Goal: Transaction & Acquisition: Book appointment/travel/reservation

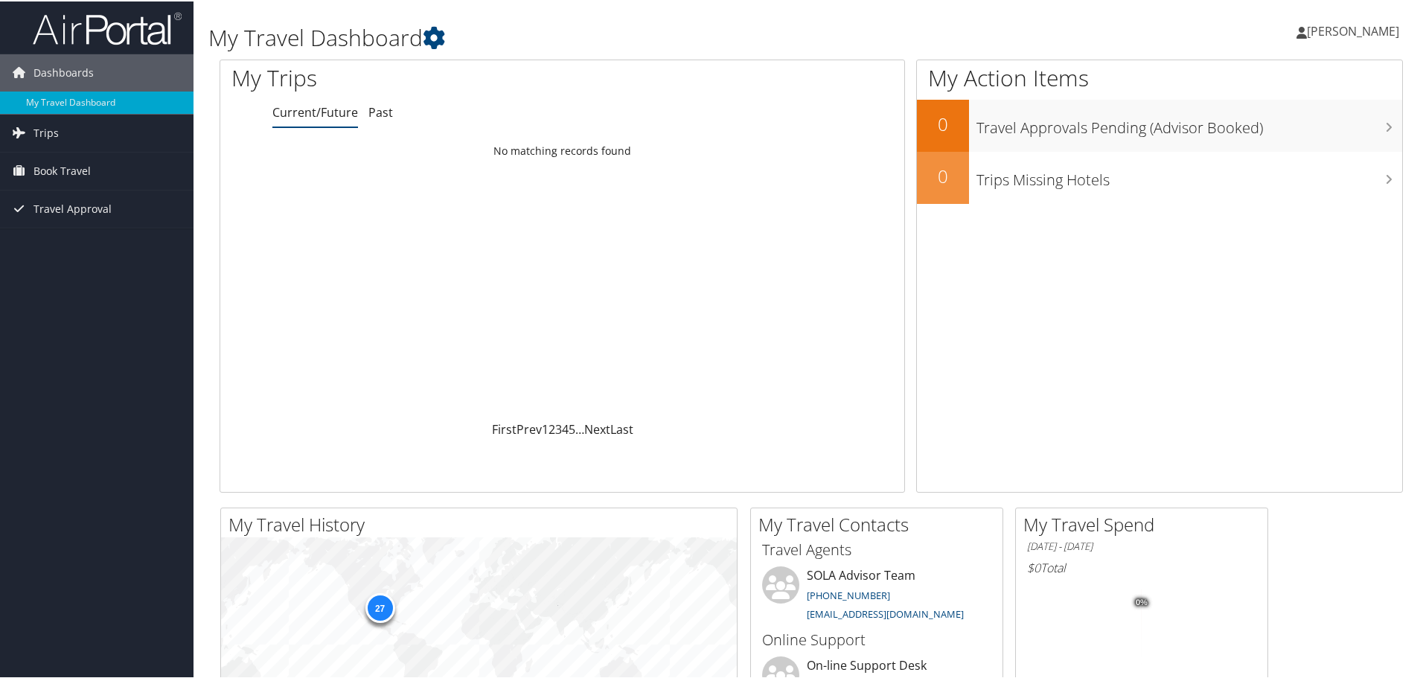
click at [1334, 33] on span "[PERSON_NAME]" at bounding box center [1353, 30] width 92 height 16
click at [1286, 138] on link "View Travel Profile" at bounding box center [1313, 132] width 166 height 25
click at [83, 176] on span "Book Travel" at bounding box center [61, 169] width 57 height 37
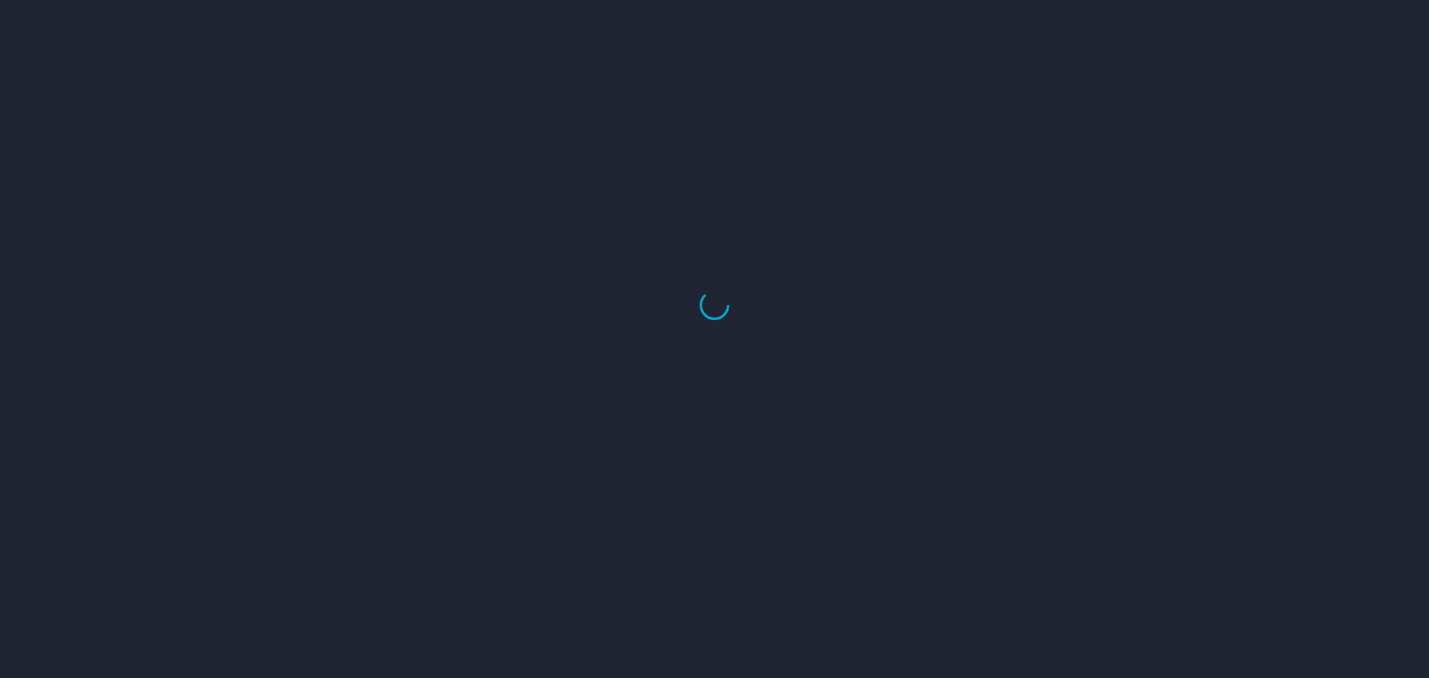
select select "US"
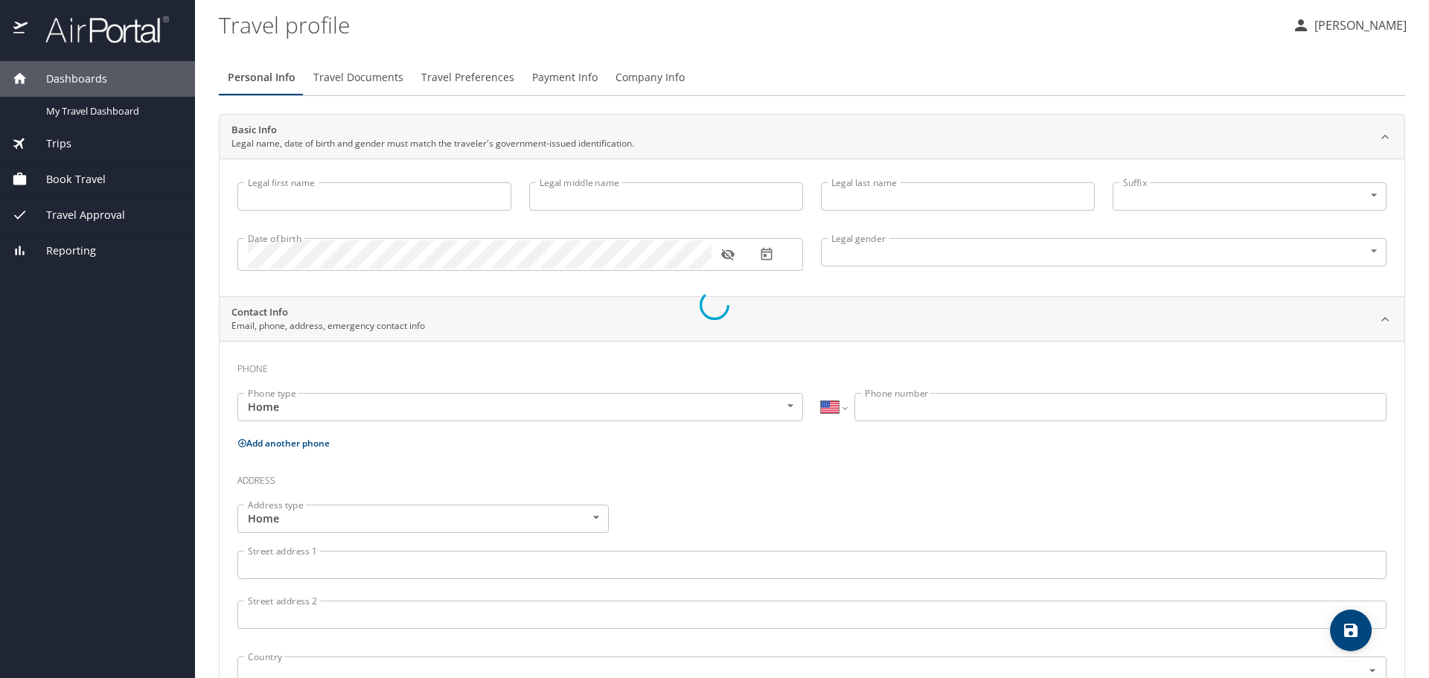
type input "CHRISTINA"
type input "Marie"
type input "DOMINIQUE"
type input "Female"
select select "US"
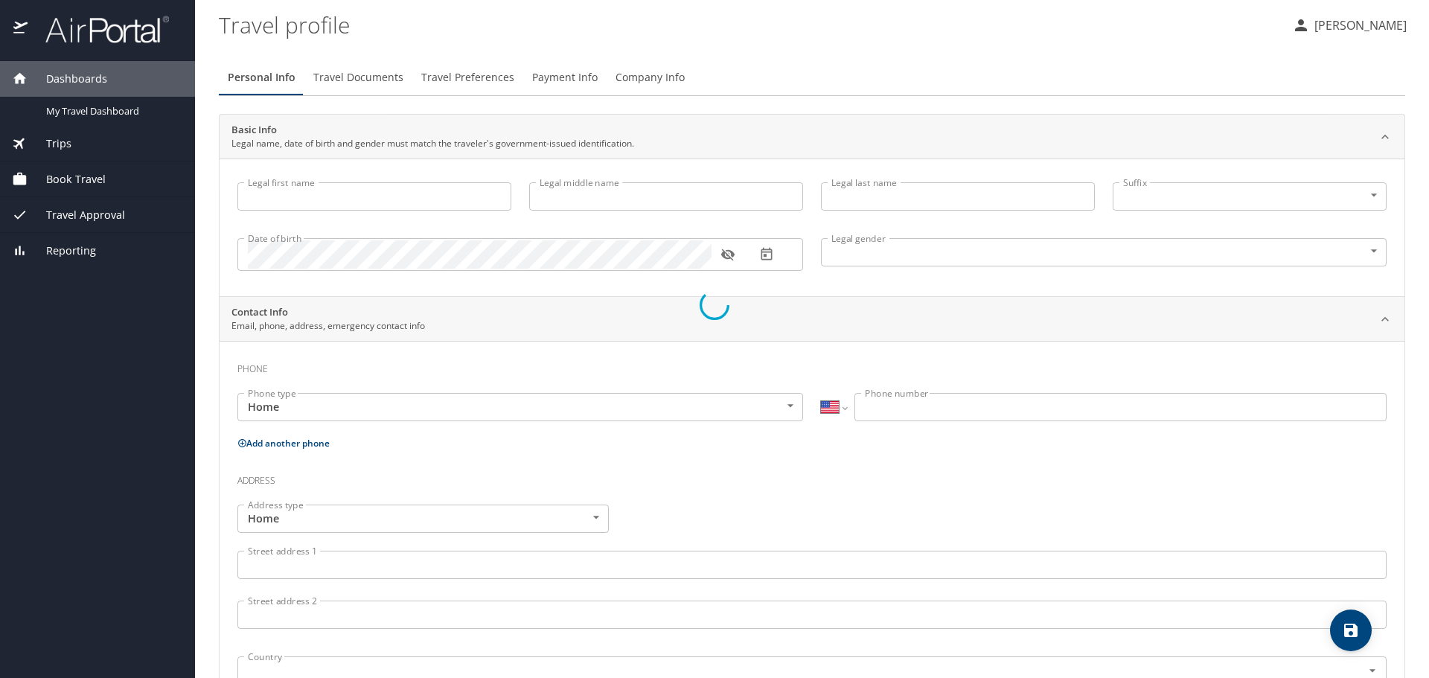
select select "NL"
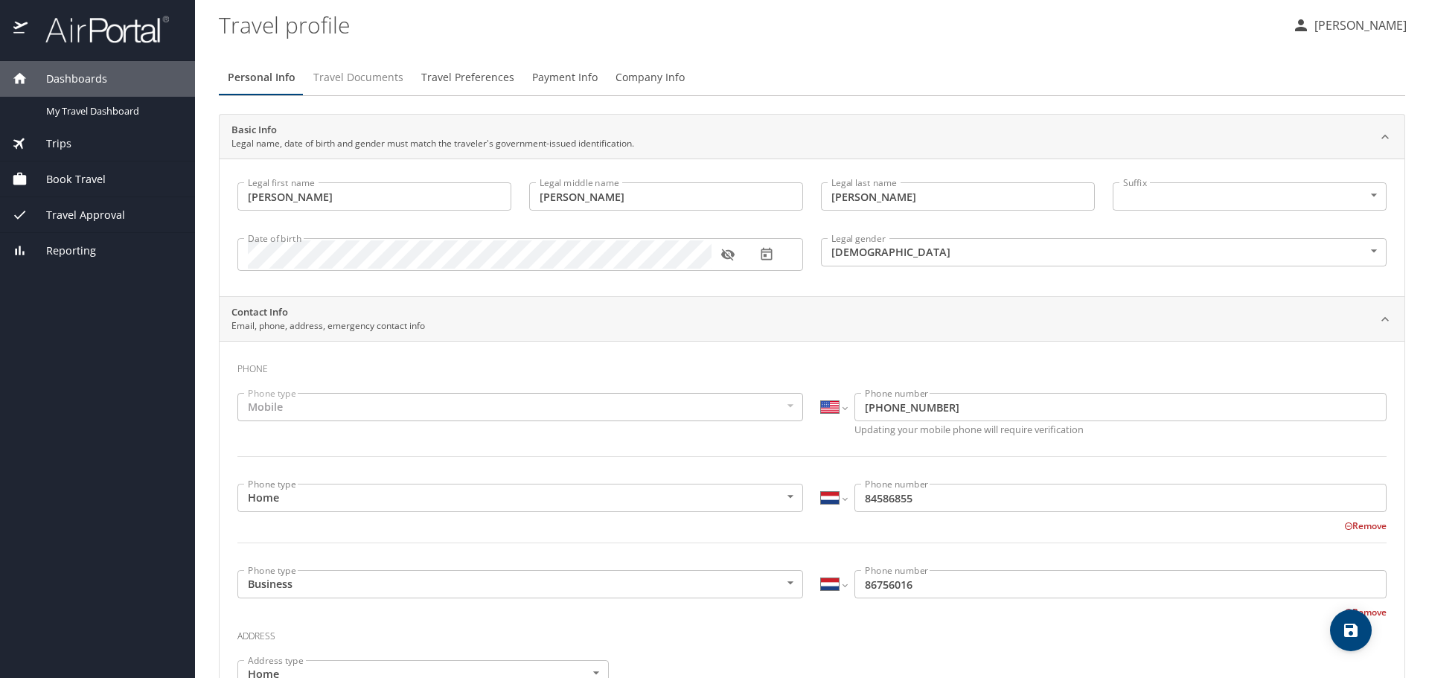
click at [380, 77] on span "Travel Documents" at bounding box center [358, 77] width 90 height 19
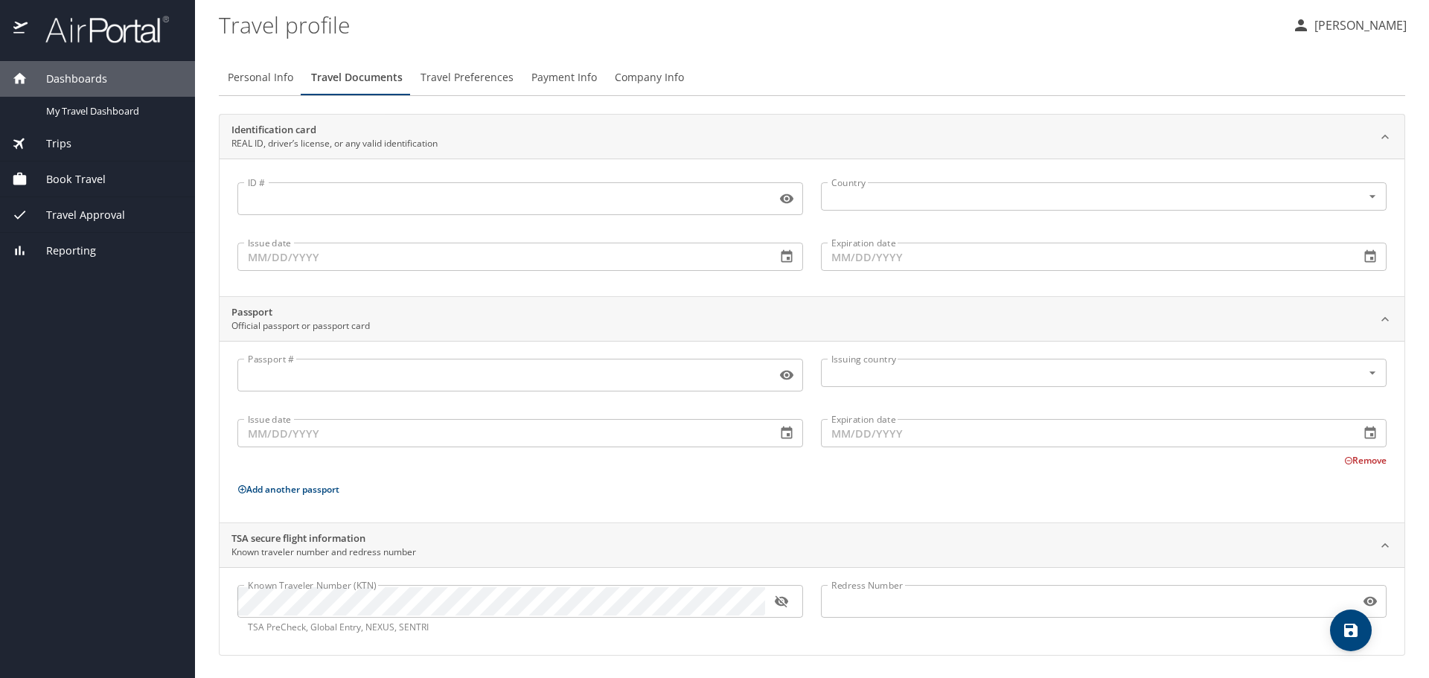
click at [458, 79] on span "Travel Preferences" at bounding box center [466, 77] width 93 height 19
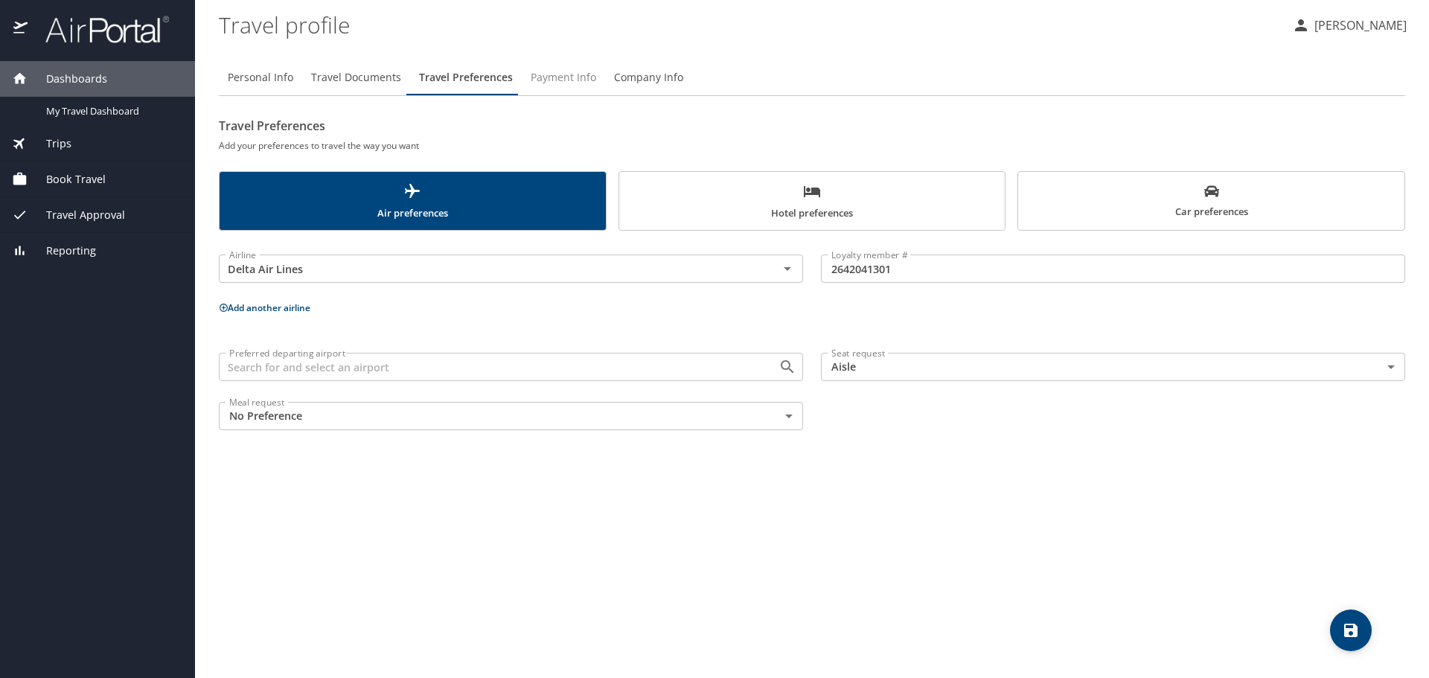
click at [563, 75] on span "Payment Info" at bounding box center [563, 77] width 65 height 19
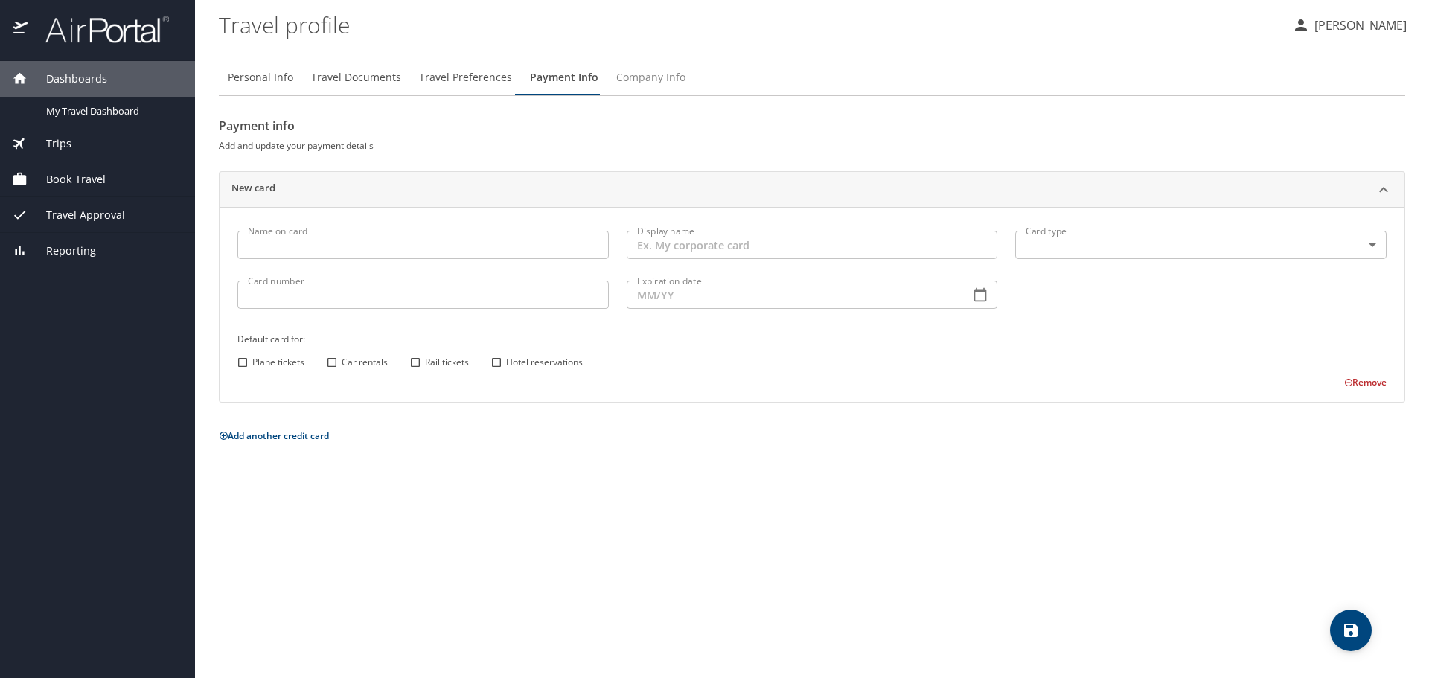
click at [639, 81] on span "Company Info" at bounding box center [650, 77] width 69 height 19
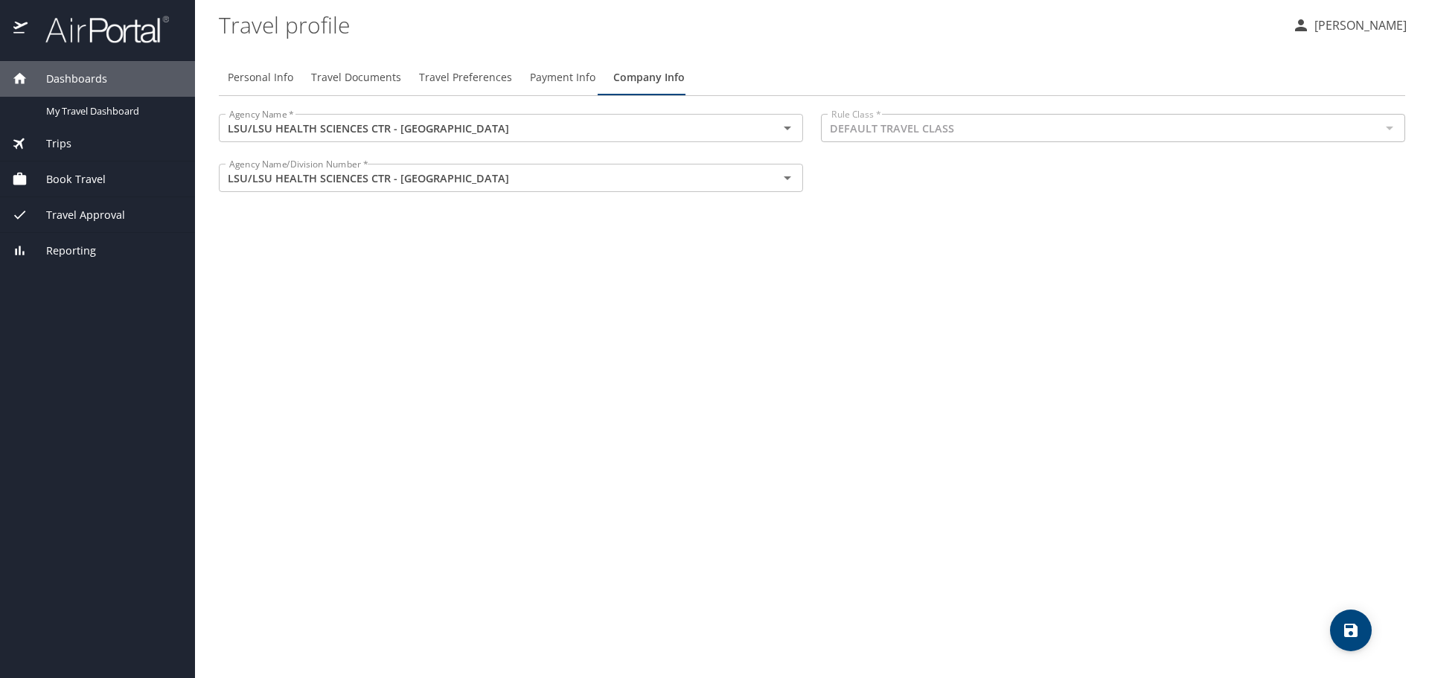
click at [240, 59] on div "Personal Info Travel Documents Travel Preferences Payment Info Company Info Age…" at bounding box center [812, 363] width 1186 height 630
click at [257, 83] on span "Personal Info" at bounding box center [260, 77] width 65 height 19
select select "US"
select select "NL"
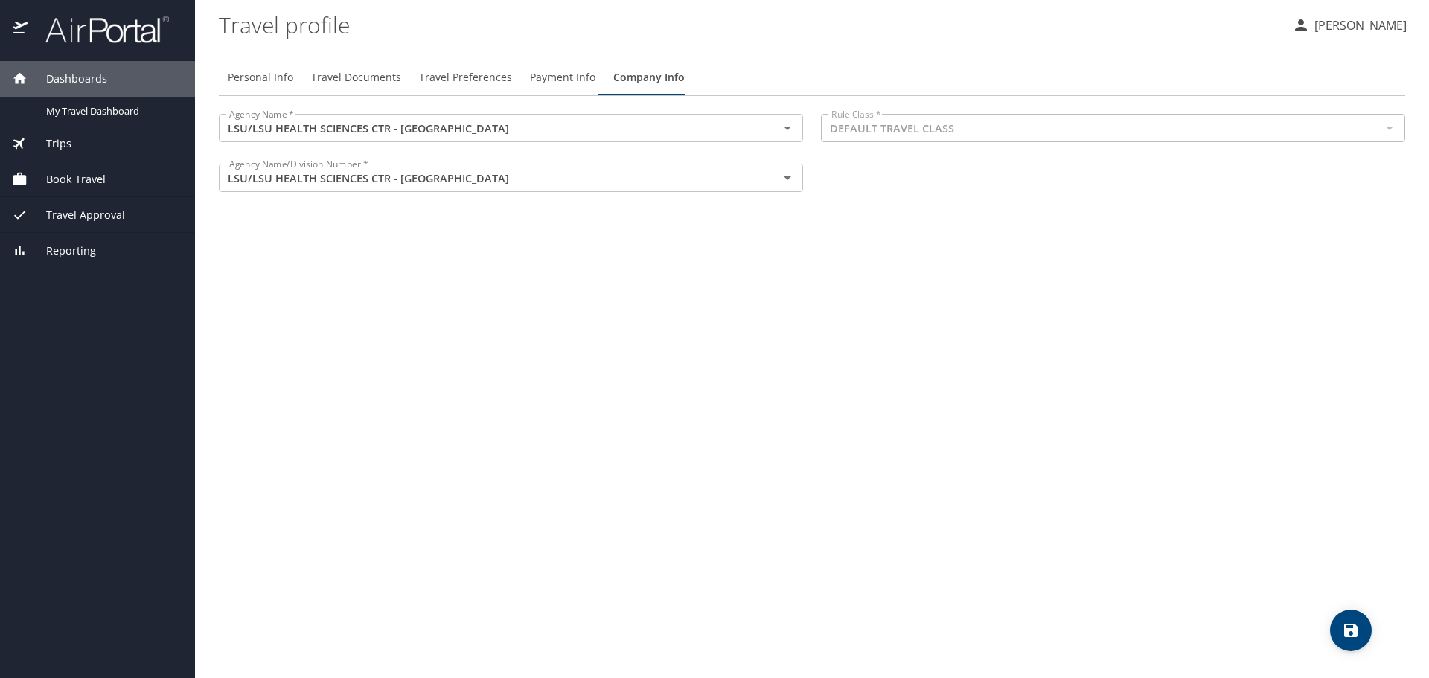
select select "US"
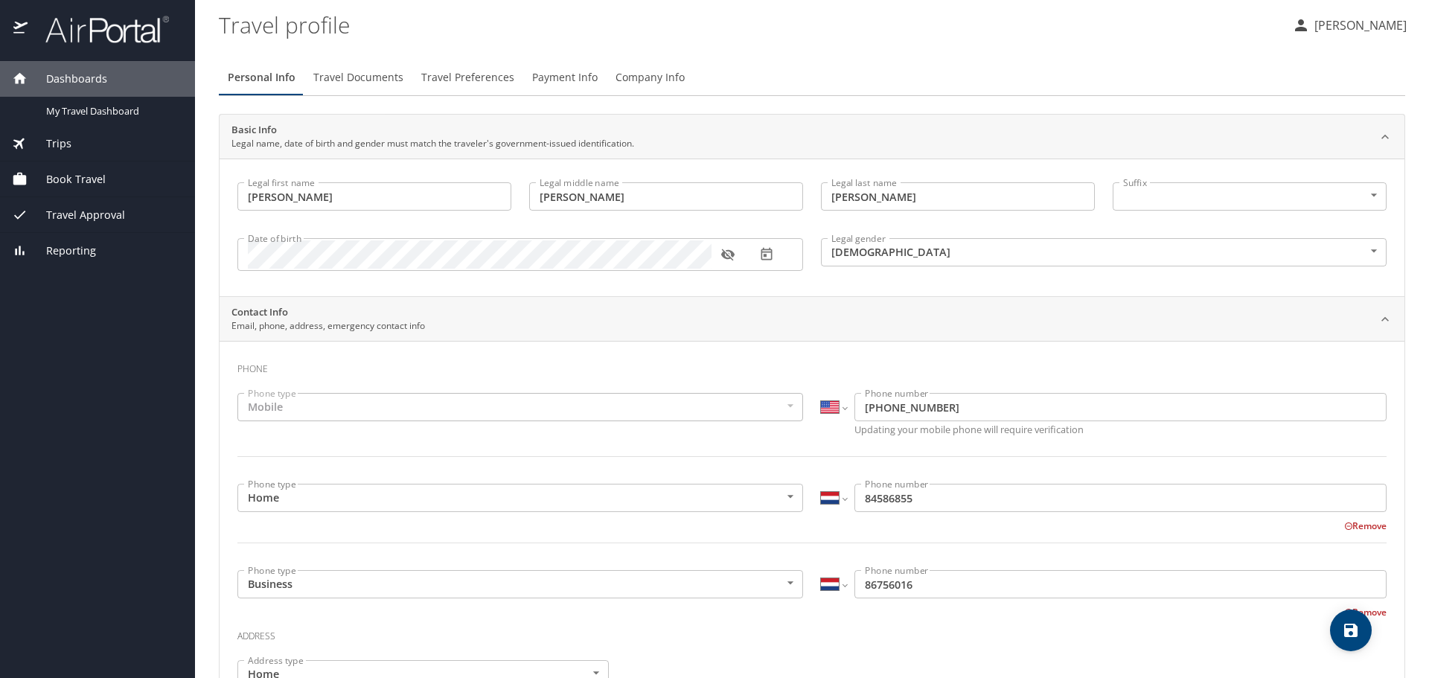
click at [106, 256] on div "Reporting" at bounding box center [97, 251] width 171 height 16
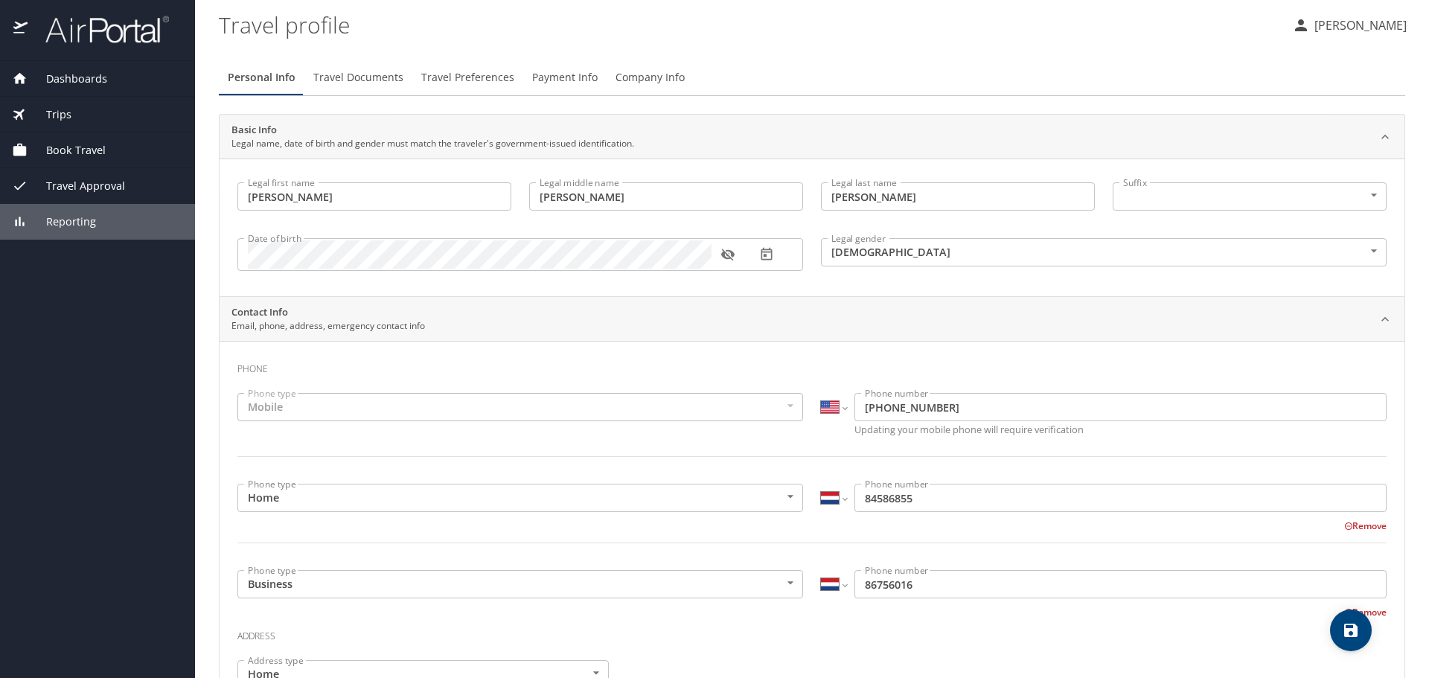
click at [100, 192] on span "Travel Approval" at bounding box center [76, 186] width 97 height 16
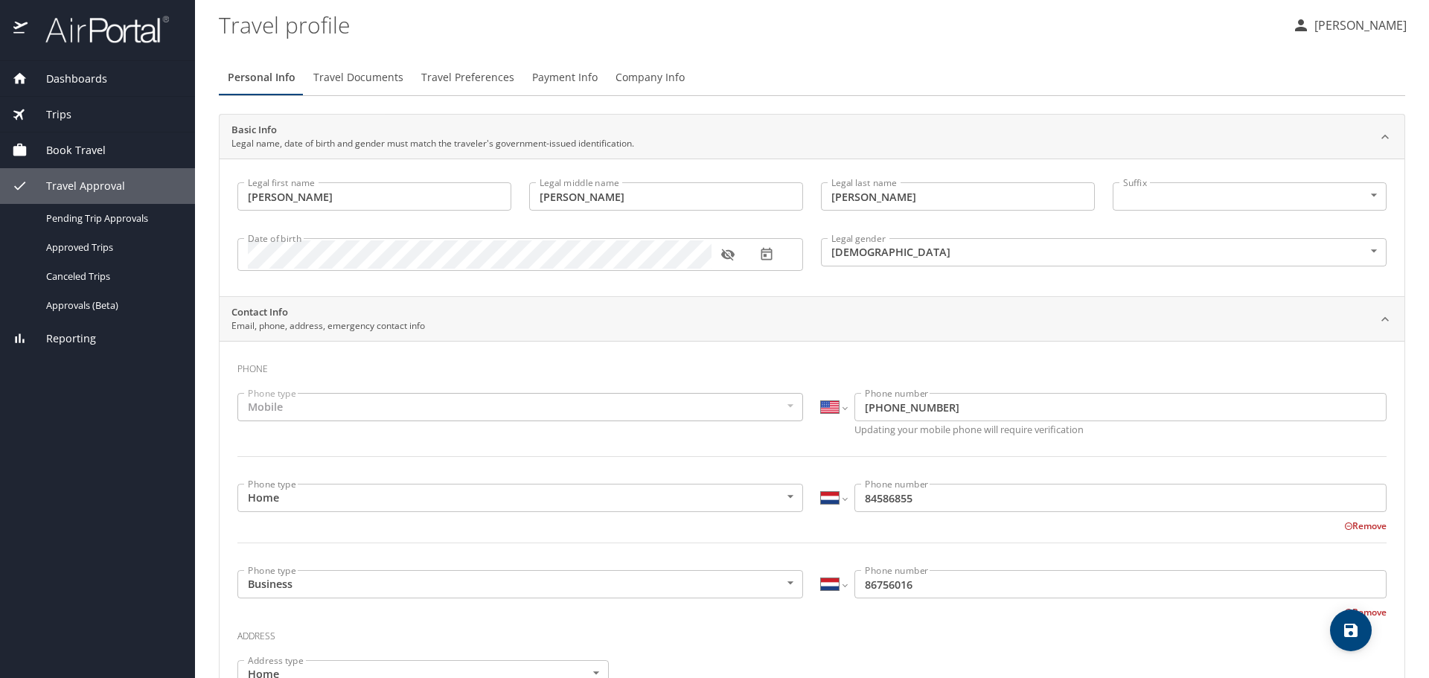
click at [75, 150] on span "Book Travel" at bounding box center [67, 150] width 78 height 16
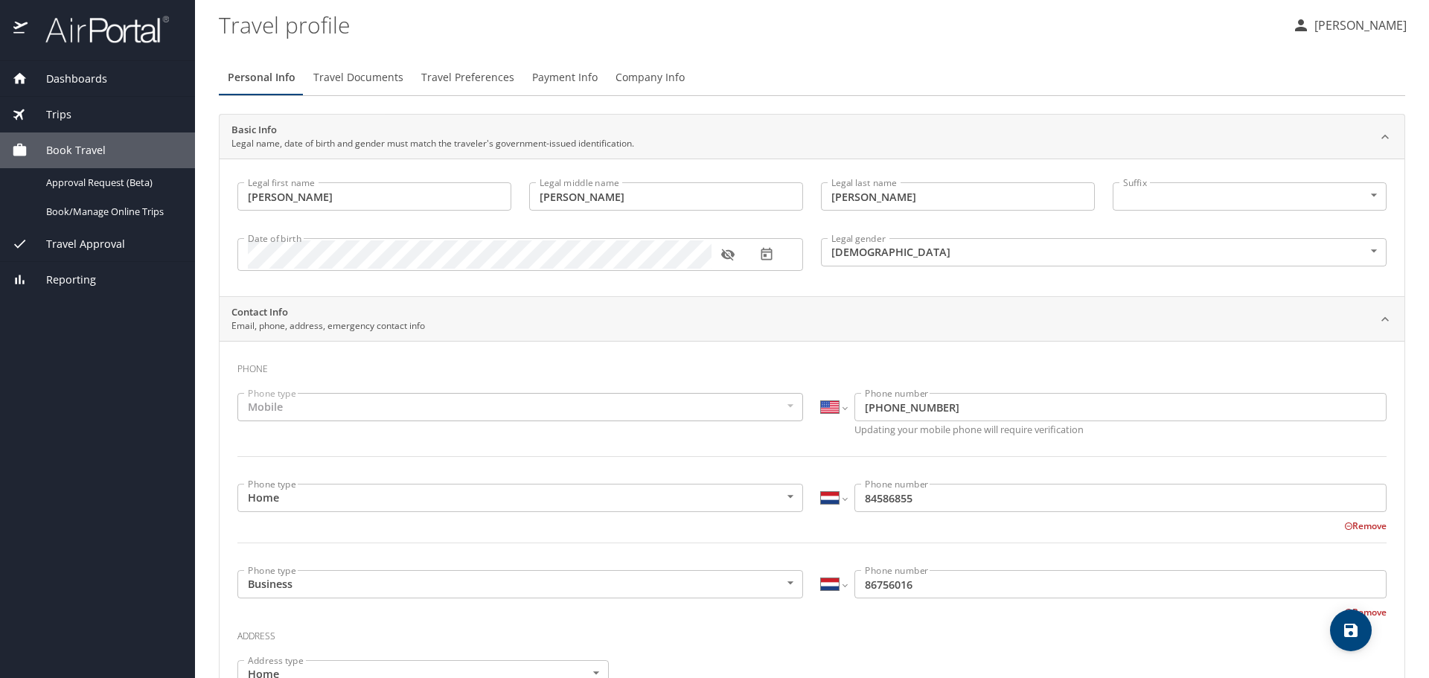
click at [68, 106] on span "Trips" at bounding box center [50, 114] width 44 height 16
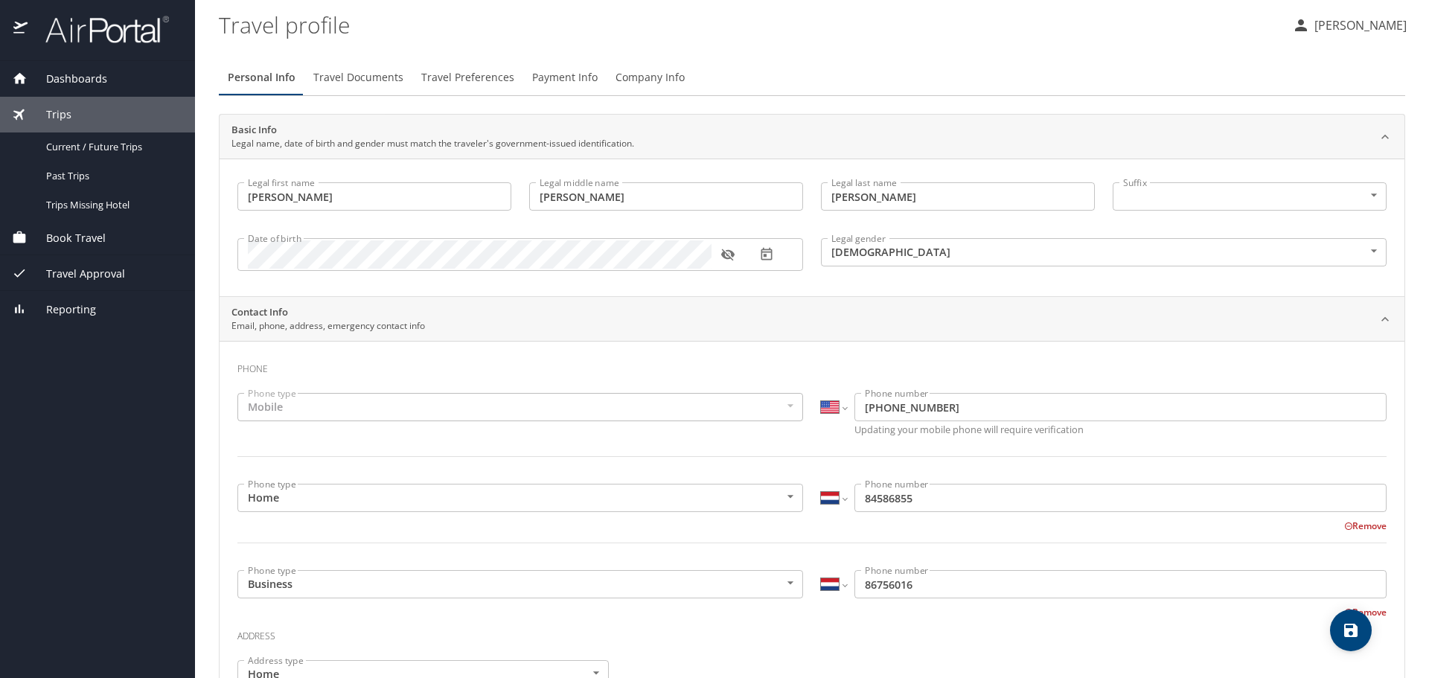
click at [97, 80] on span "Dashboards" at bounding box center [68, 79] width 80 height 16
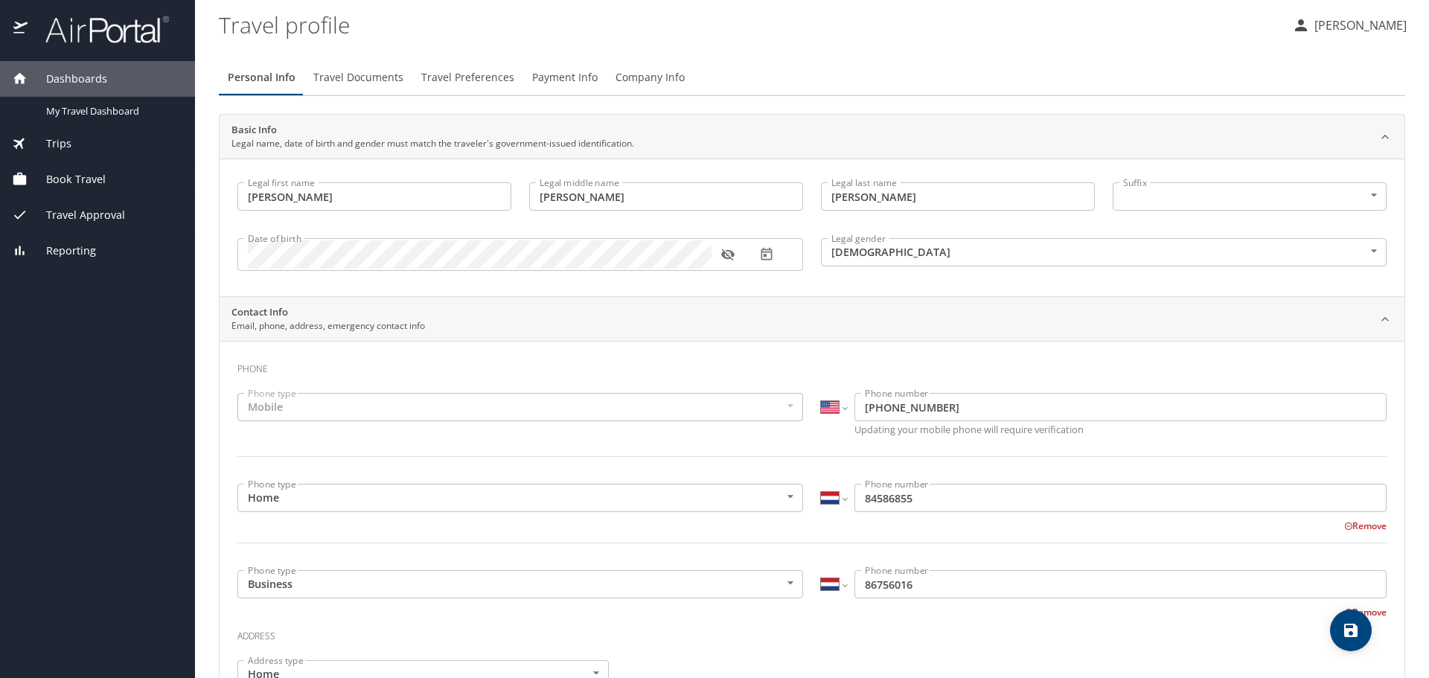
click at [89, 217] on span "Travel Approval" at bounding box center [76, 215] width 97 height 16
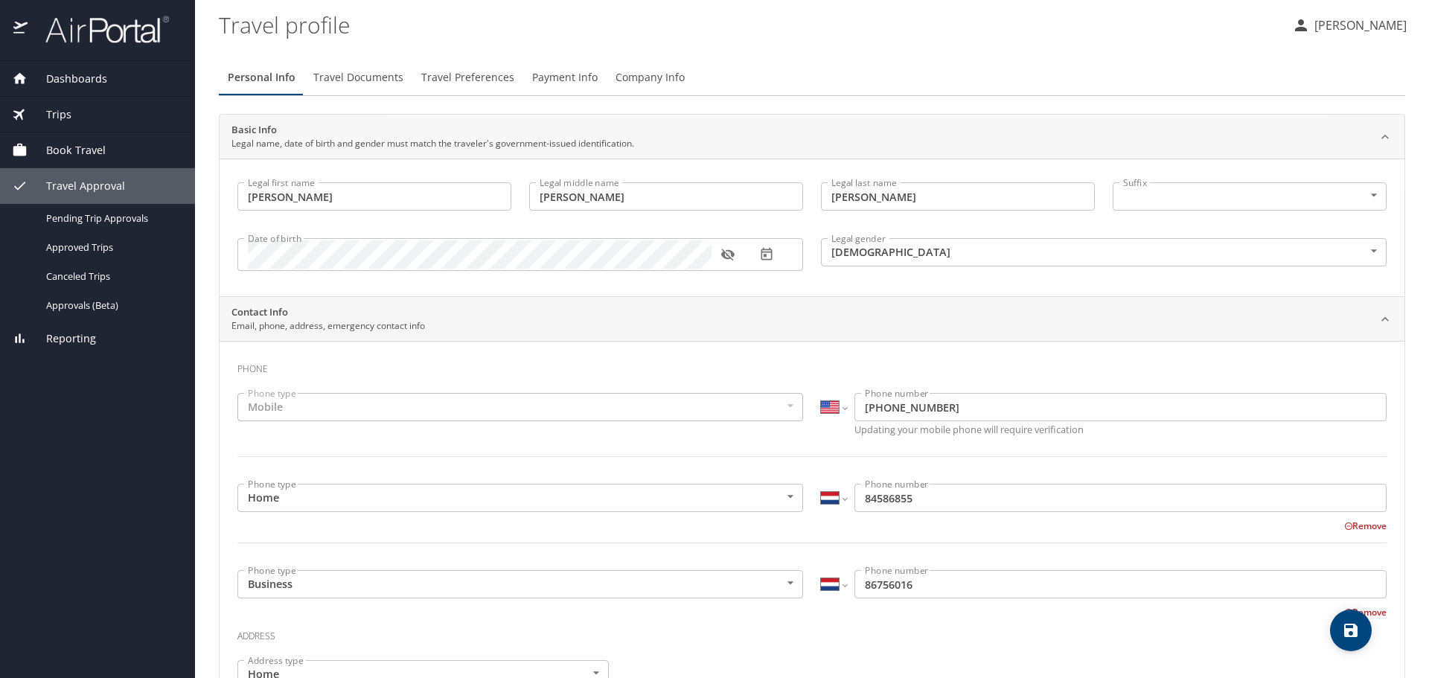
click at [79, 184] on span "Travel Approval" at bounding box center [76, 186] width 97 height 16
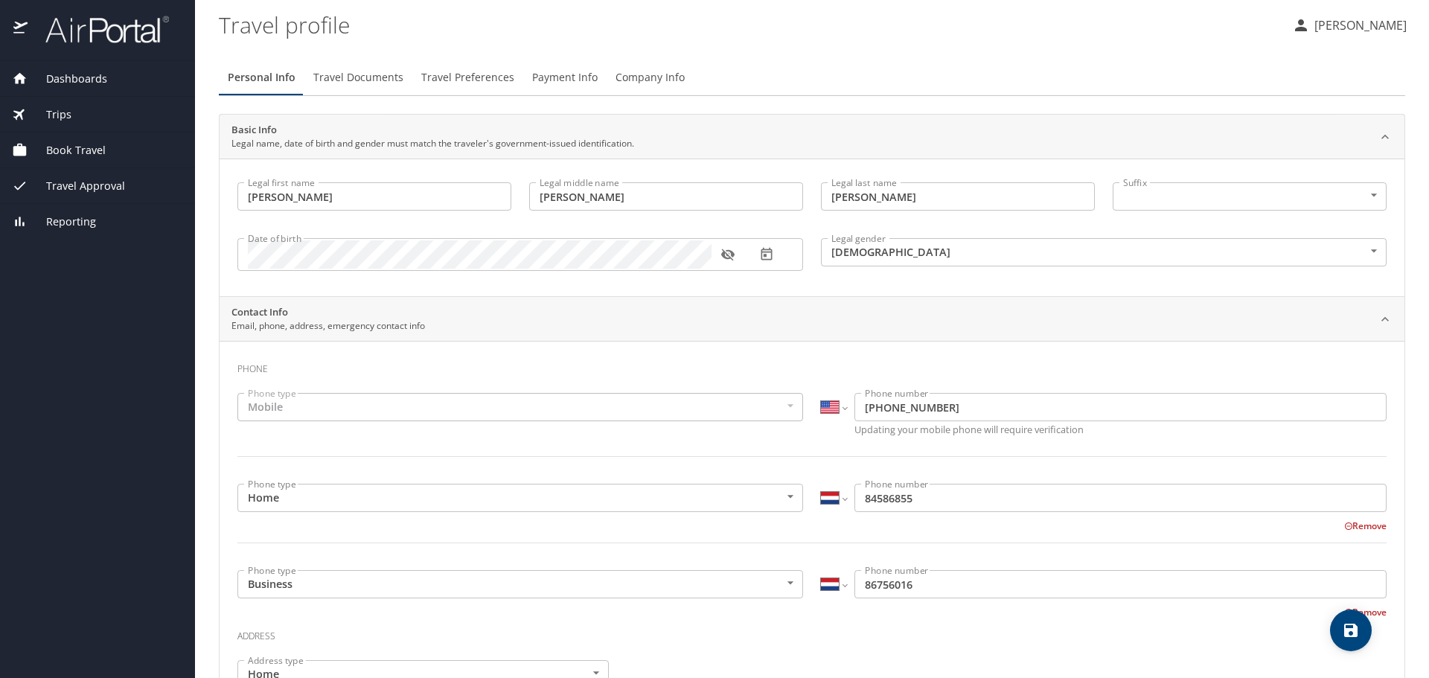
click at [71, 153] on span "Book Travel" at bounding box center [67, 150] width 78 height 16
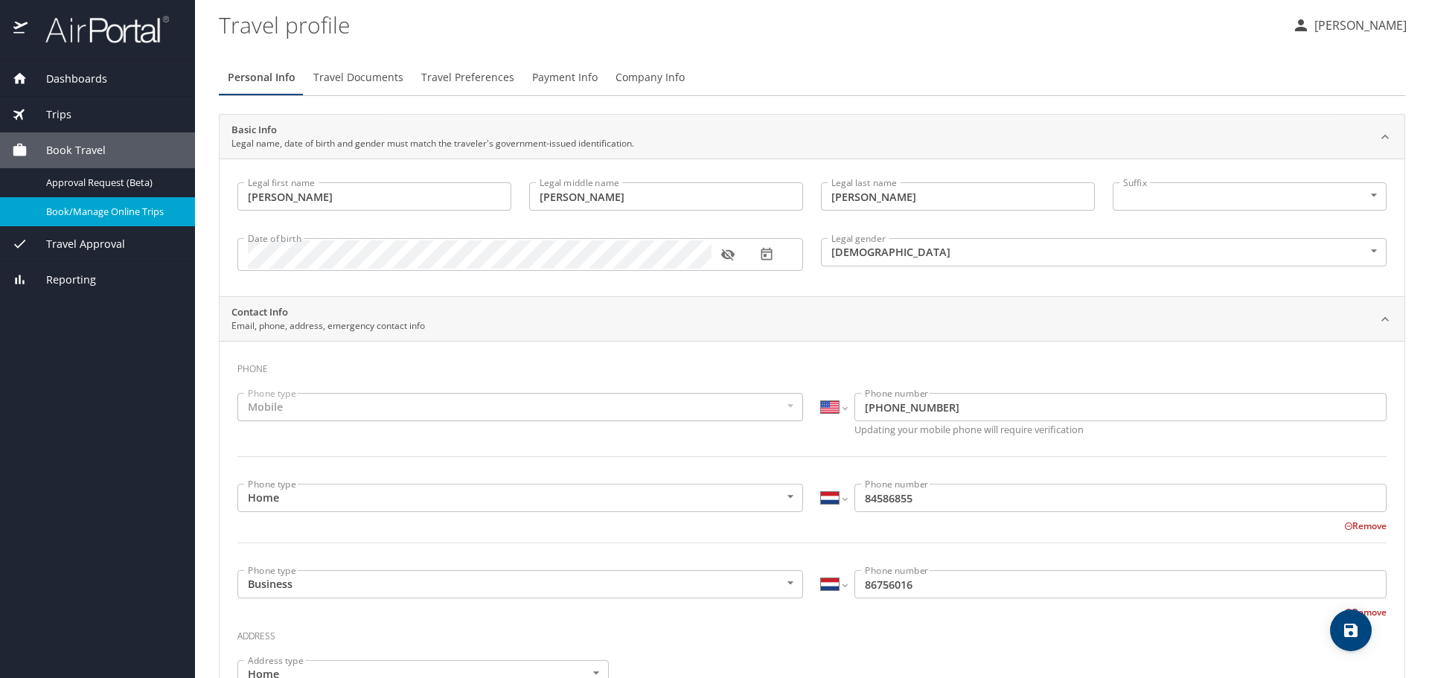
click at [70, 205] on span "Book/Manage Online Trips" at bounding box center [111, 212] width 131 height 14
